Goal: Transaction & Acquisition: Download file/media

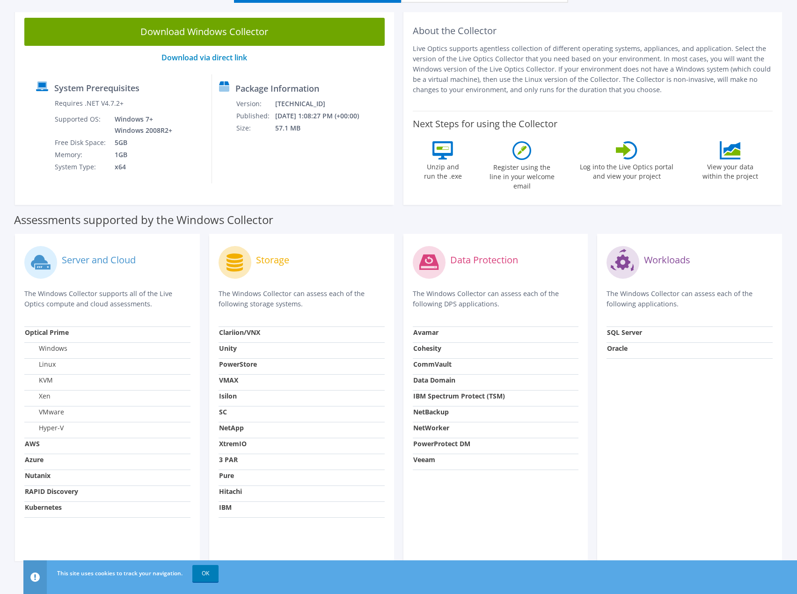
scroll to position [101, 0]
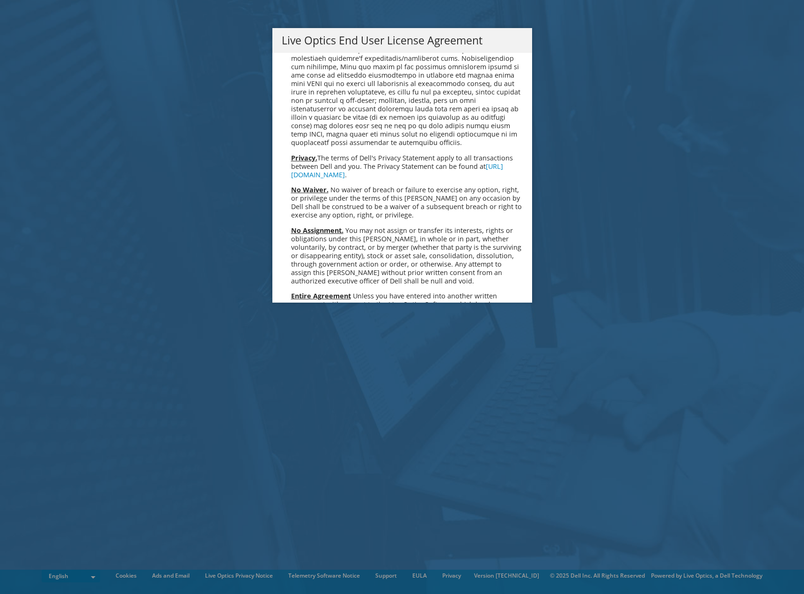
scroll to position [3538, 0]
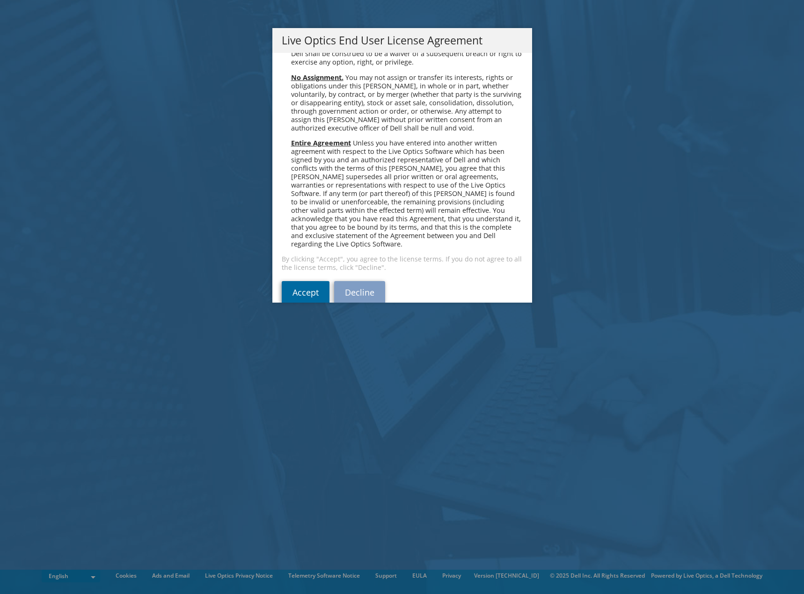
click at [292, 281] on link "Accept" at bounding box center [306, 292] width 48 height 22
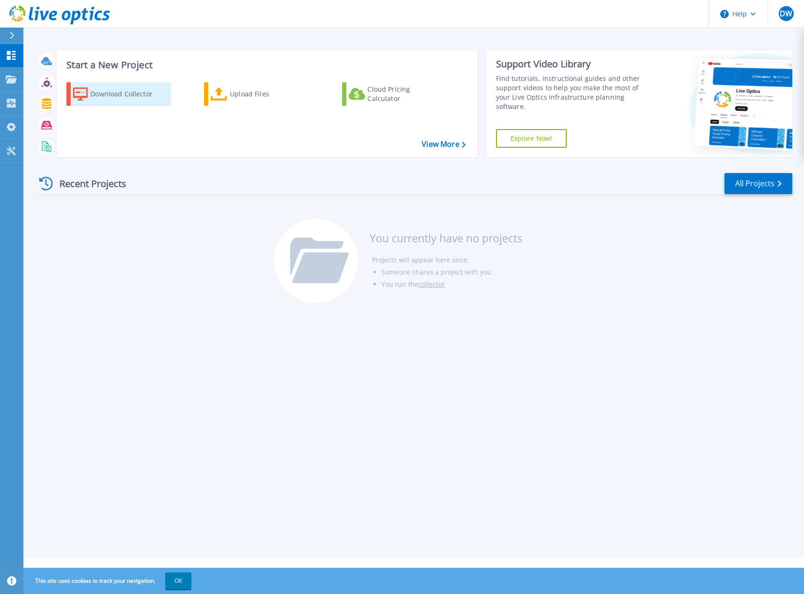
click at [108, 97] on div "Download Collector" at bounding box center [127, 94] width 75 height 19
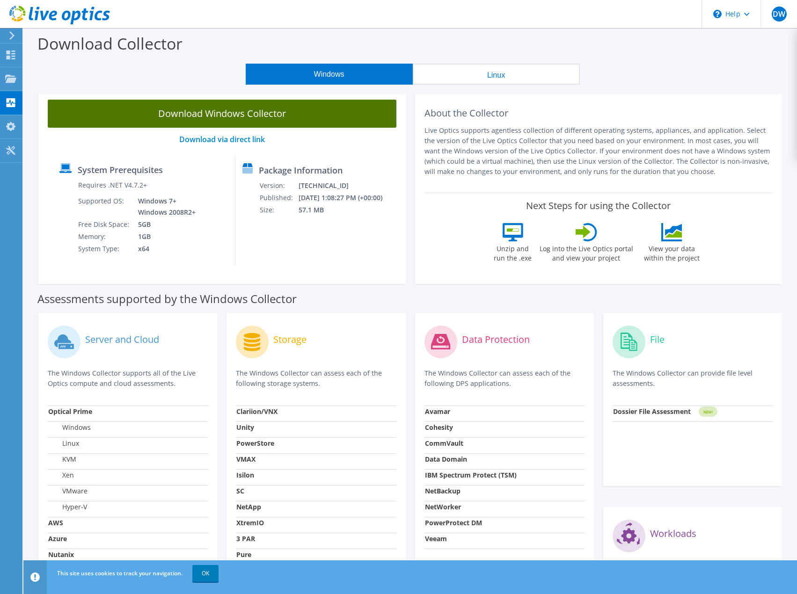
click at [218, 117] on link "Download Windows Collector" at bounding box center [222, 114] width 349 height 28
